Goal: Information Seeking & Learning: Learn about a topic

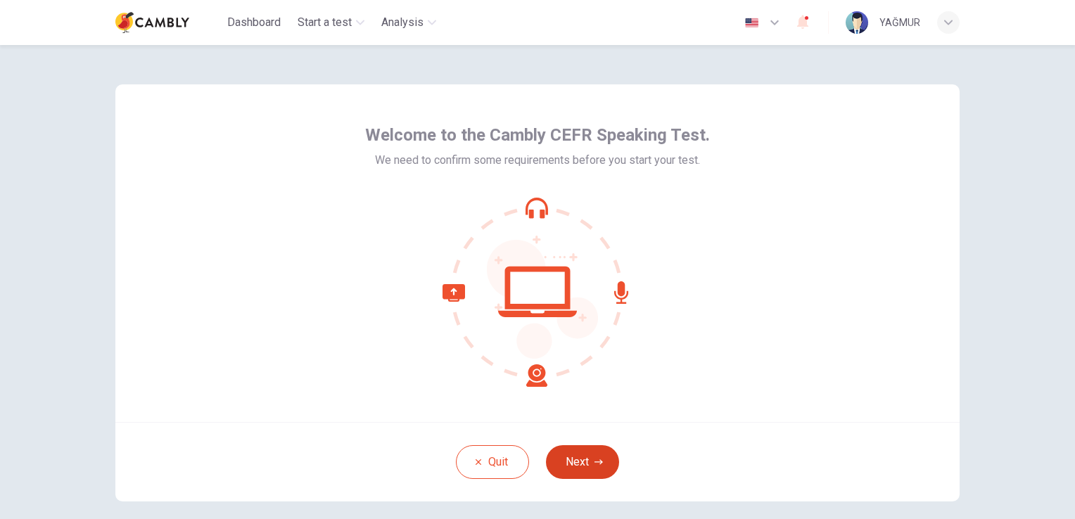
click at [582, 456] on button "Next" at bounding box center [582, 462] width 73 height 34
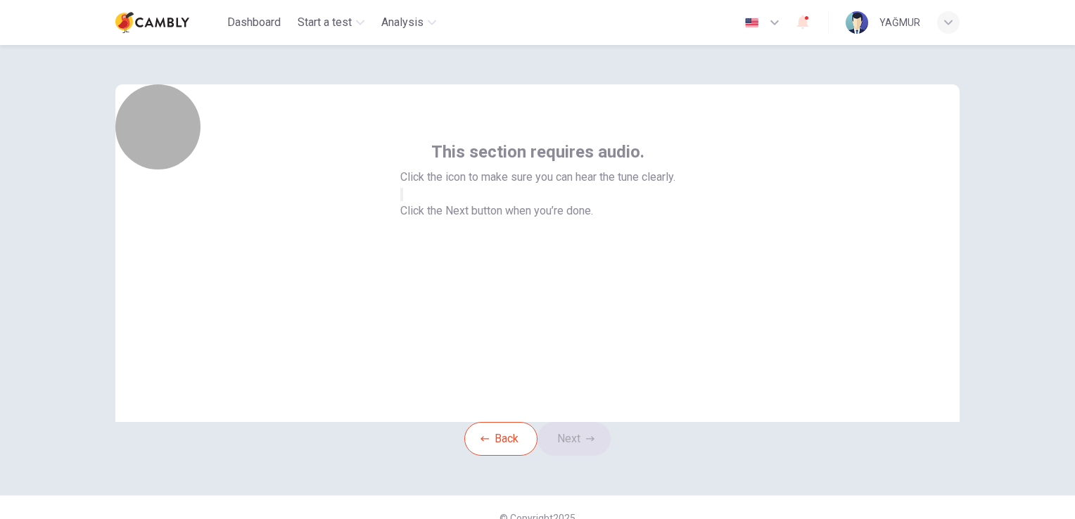
click at [402, 198] on icon "button" at bounding box center [402, 198] width 0 height 0
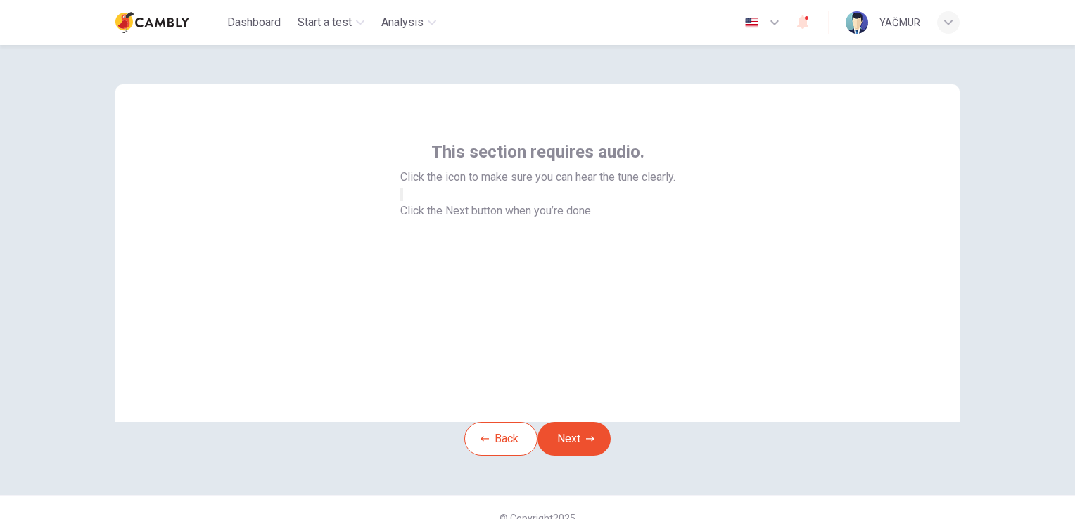
click at [596, 454] on button "Next" at bounding box center [573, 439] width 73 height 34
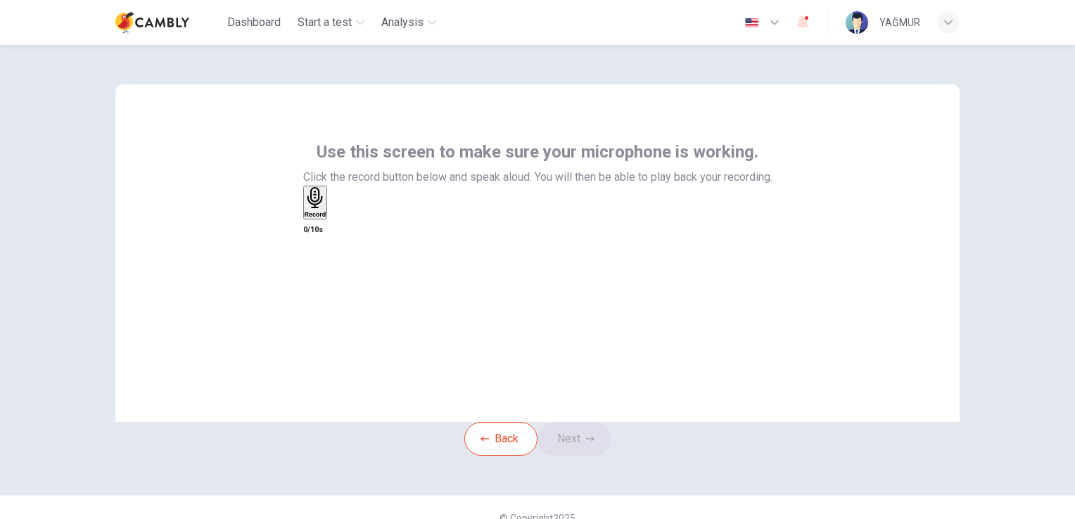
click at [322, 209] on icon "button" at bounding box center [314, 198] width 15 height 22
click at [319, 277] on icon "button" at bounding box center [312, 284] width 14 height 14
click at [331, 217] on icon "button" at bounding box center [331, 217] width 0 height 0
click at [305, 217] on icon "button" at bounding box center [305, 217] width 0 height 0
click at [582, 456] on button "Next" at bounding box center [573, 439] width 73 height 34
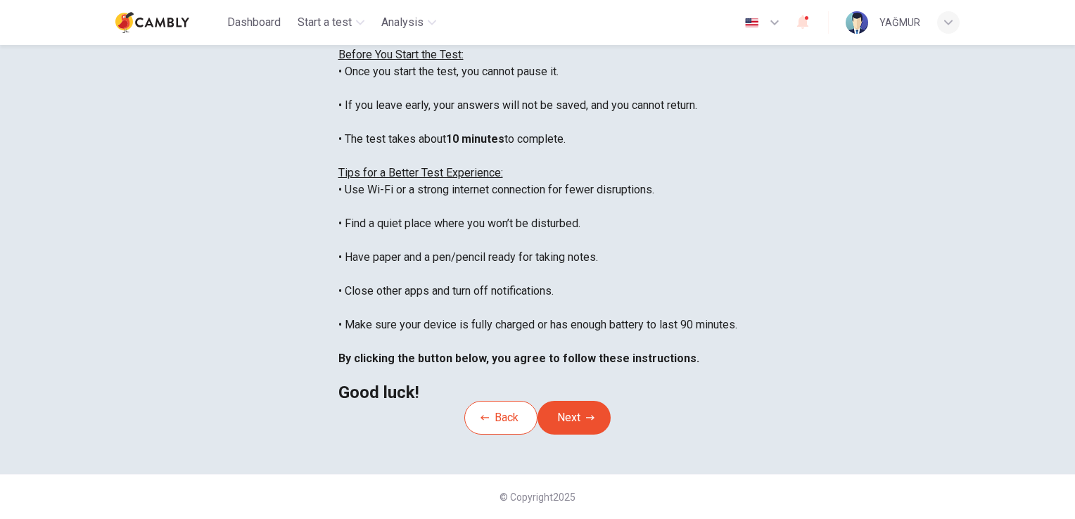
scroll to position [141, 0]
click at [560, 435] on button "Next" at bounding box center [573, 418] width 73 height 34
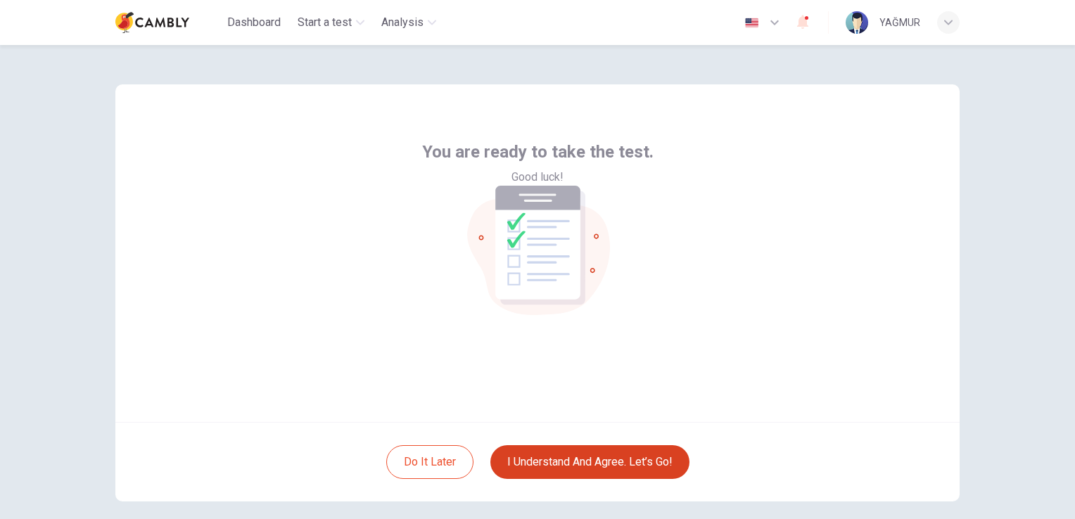
scroll to position [0, 0]
click at [577, 457] on button "I understand and agree. Let’s go!" at bounding box center [589, 462] width 199 height 34
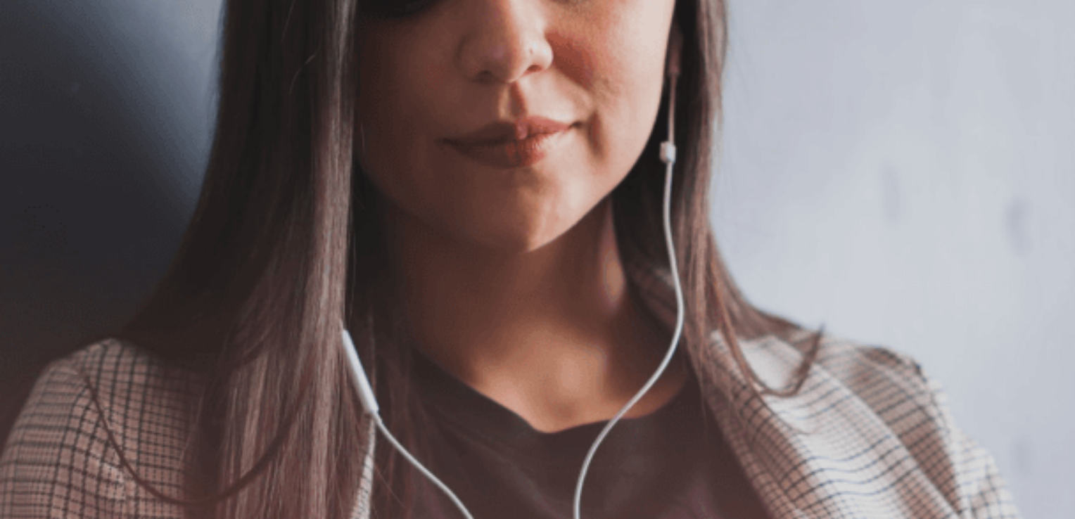
scroll to position [29, 0]
click at [40, 72] on button "Continue" at bounding box center [20, 98] width 40 height 53
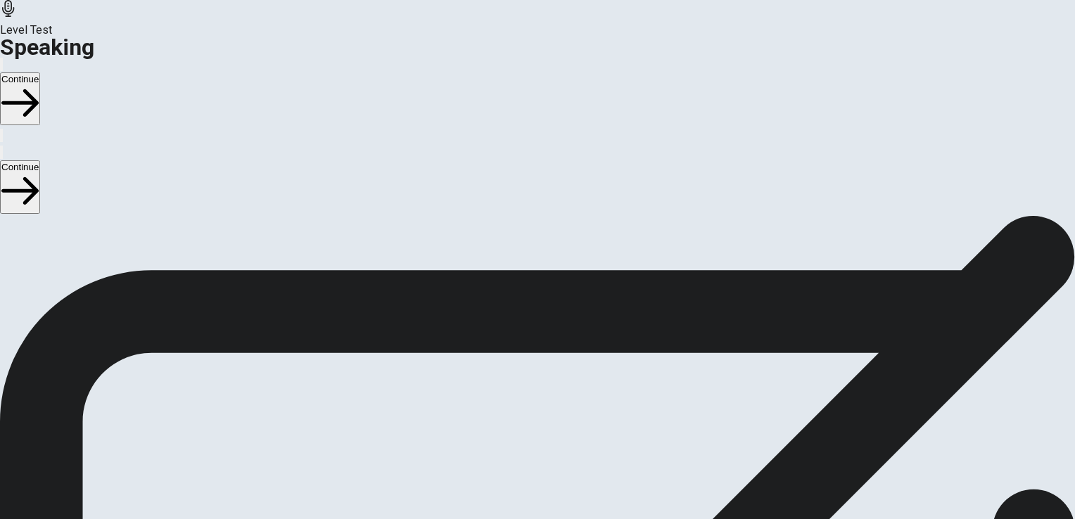
click at [535, 478] on icon "Play Audio" at bounding box center [528, 486] width 13 height 17
click at [534, 478] on icon "Record Again" at bounding box center [526, 486] width 17 height 17
click at [522, 468] on button "Play Audio" at bounding box center [520, 474] width 3 height 13
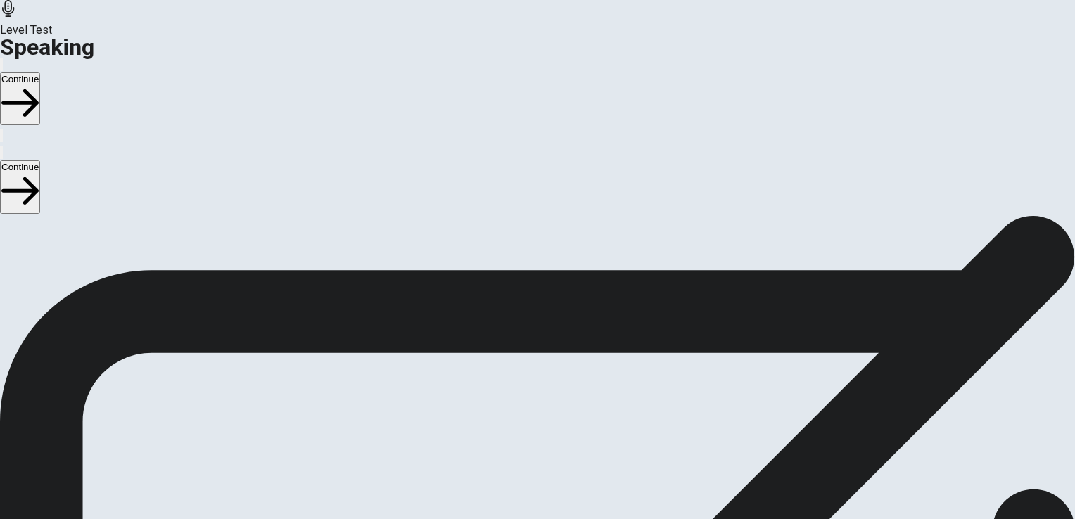
click at [40, 72] on button "Continue" at bounding box center [20, 98] width 40 height 53
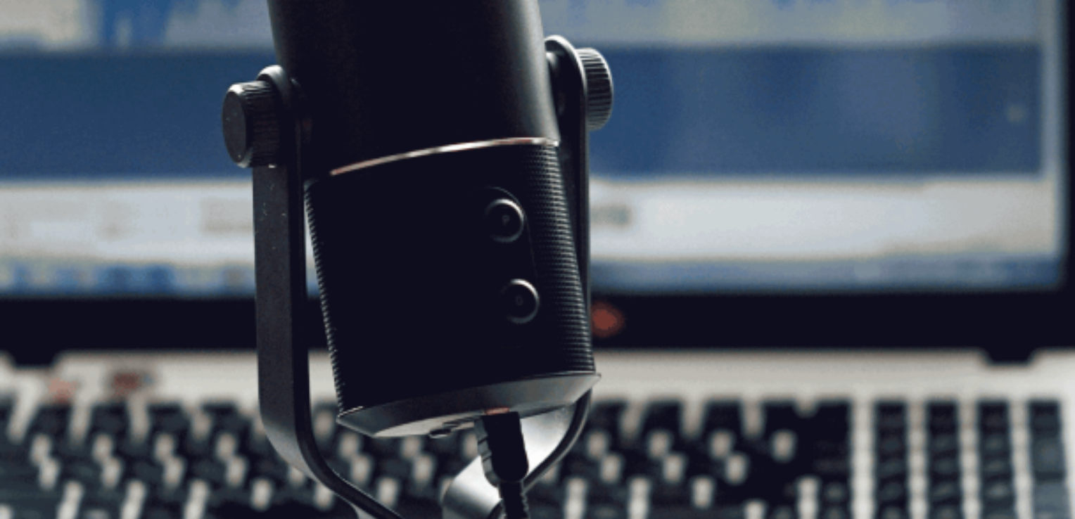
scroll to position [99, 0]
click at [40, 72] on button "Continue" at bounding box center [20, 98] width 40 height 53
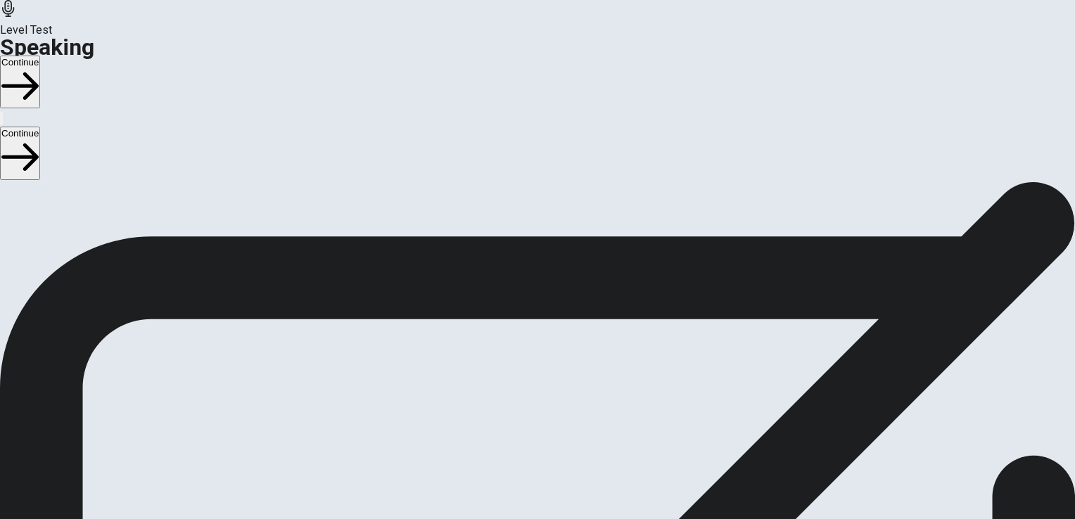
scroll to position [0, 0]
click at [40, 56] on button "Continue" at bounding box center [20, 82] width 40 height 53
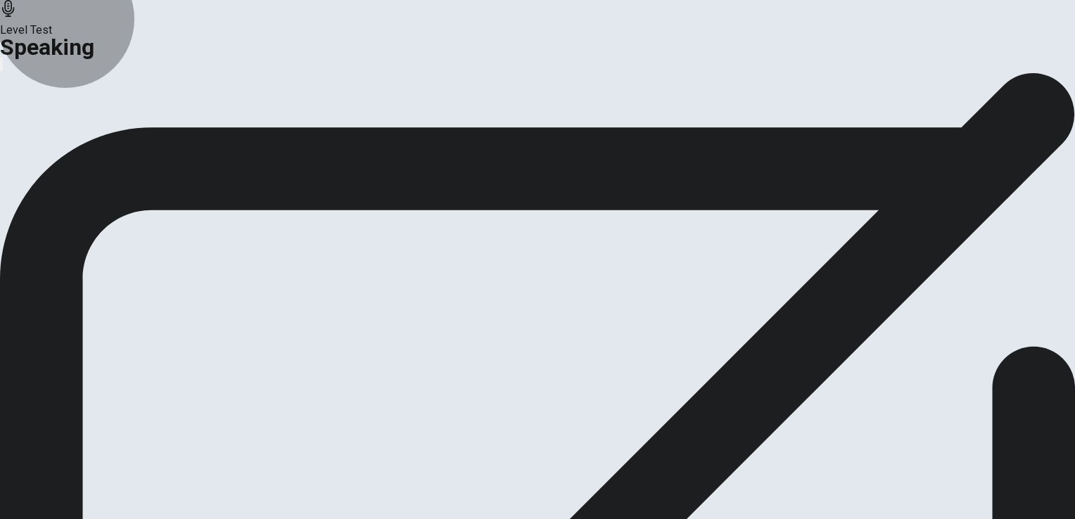
click at [55, 176] on button "Analysis" at bounding box center [27, 166] width 55 height 19
